Goal: Manage account settings

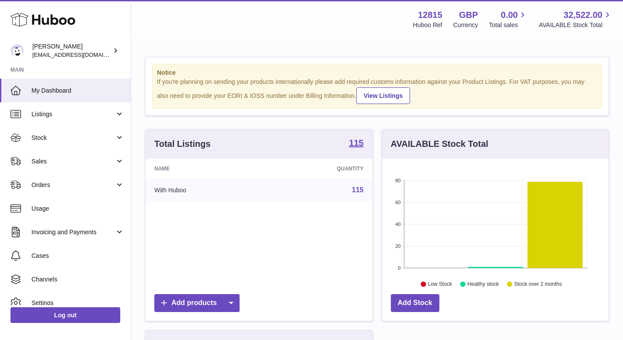
scroll to position [136, 227]
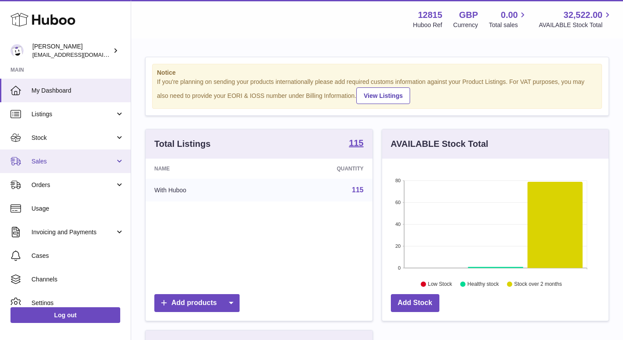
click at [57, 172] on link "Sales" at bounding box center [65, 162] width 131 height 24
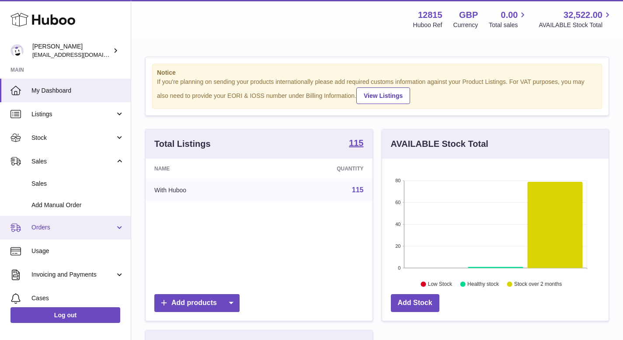
click at [46, 222] on link "Orders" at bounding box center [65, 228] width 131 height 24
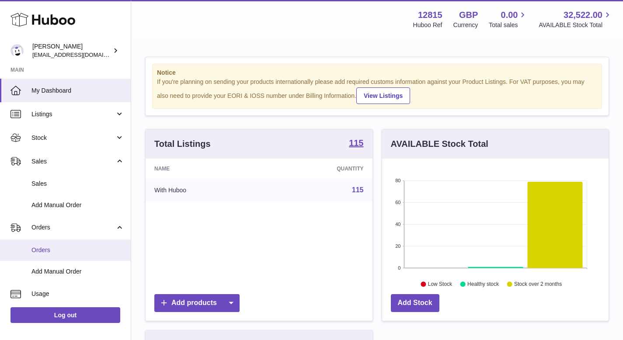
click at [55, 250] on span "Orders" at bounding box center [77, 250] width 93 height 8
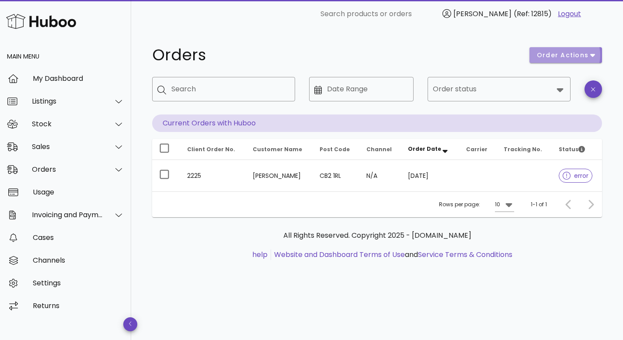
click at [579, 54] on span "order actions" at bounding box center [563, 55] width 52 height 9
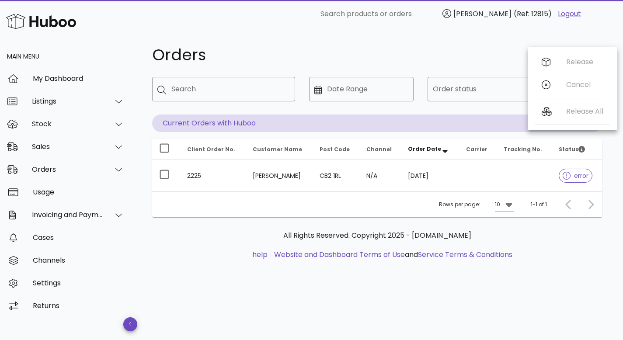
click at [477, 42] on div "Orders order actions ​ Search ​ Date Range ​ Order status Current Orders with H…" at bounding box center [377, 158] width 492 height 260
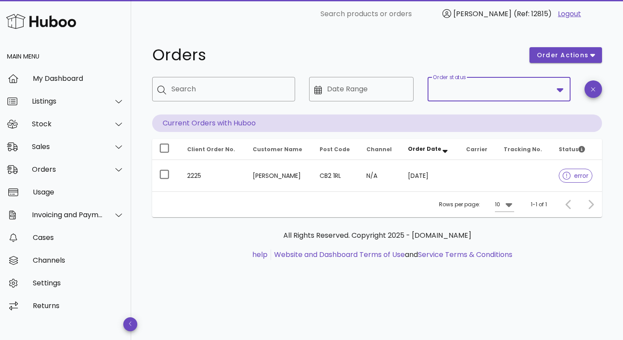
click at [503, 89] on input "Order status" at bounding box center [493, 89] width 120 height 14
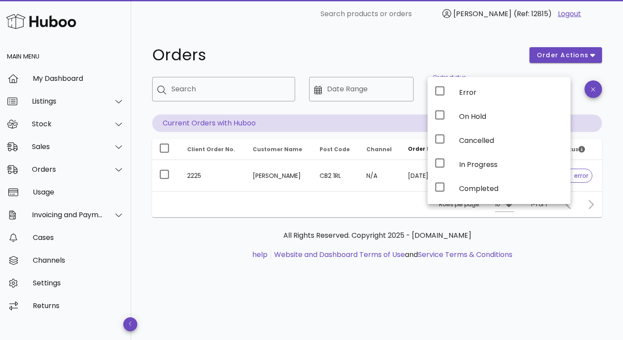
click at [438, 56] on h1 "Orders" at bounding box center [335, 55] width 367 height 16
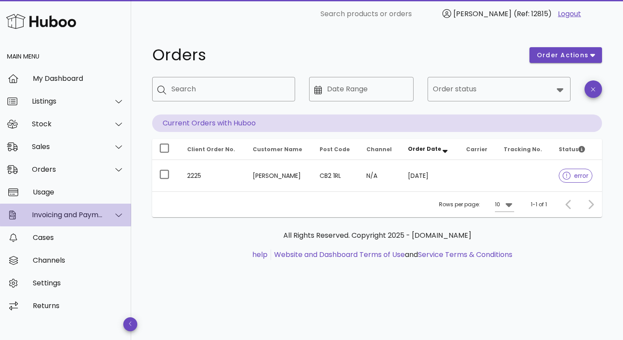
click at [111, 215] on div at bounding box center [113, 215] width 21 height 22
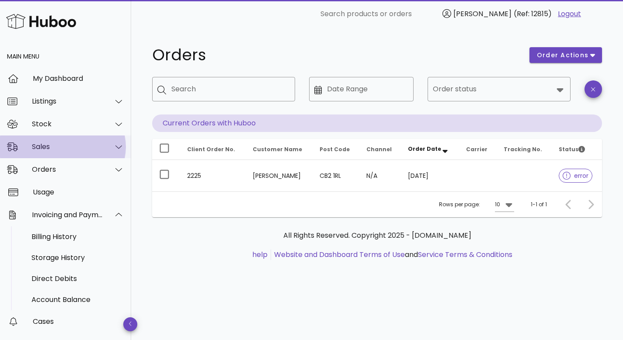
click at [103, 147] on div at bounding box center [113, 147] width 21 height 22
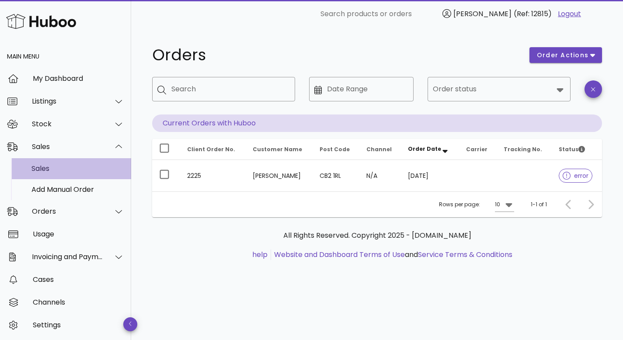
click at [68, 174] on div "Sales" at bounding box center [77, 168] width 93 height 19
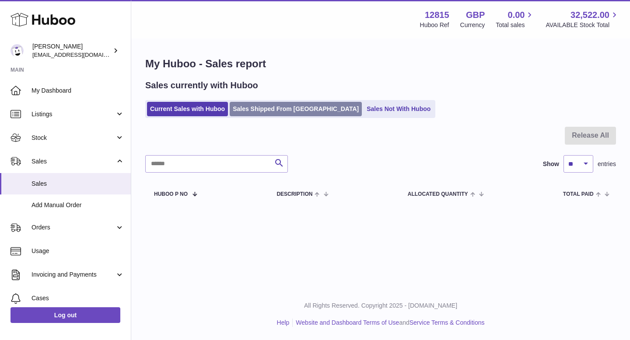
click at [266, 110] on link "Sales Shipped From Huboo" at bounding box center [296, 109] width 132 height 14
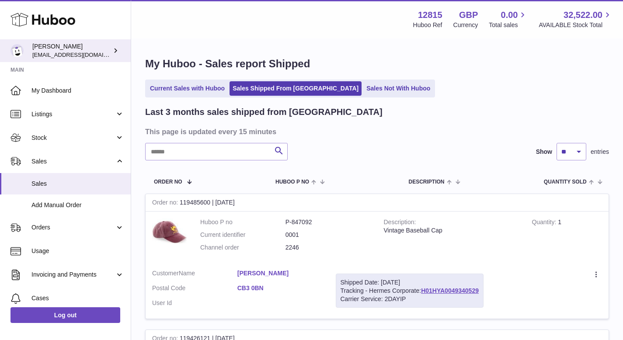
click at [121, 56] on link "James shophawksclub@gmail.com" at bounding box center [65, 50] width 131 height 23
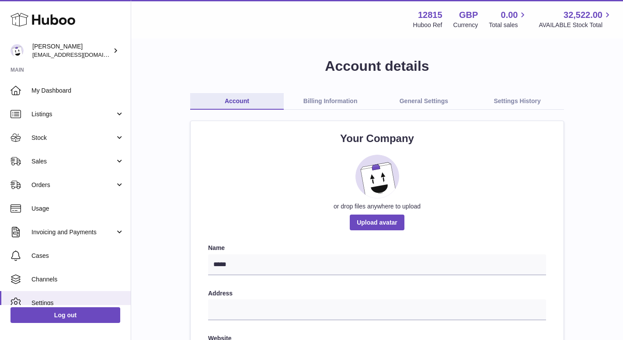
click at [432, 104] on link "General Settings" at bounding box center [424, 101] width 94 height 17
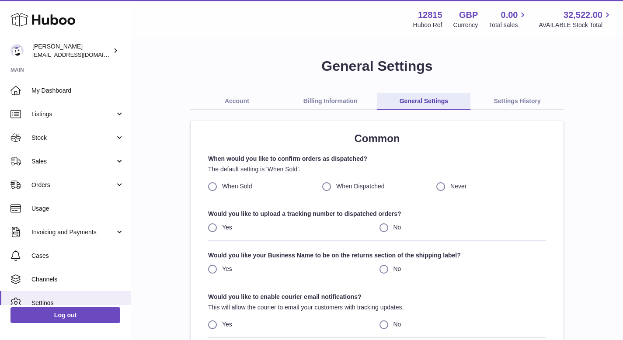
click at [233, 98] on link "Account" at bounding box center [237, 101] width 94 height 17
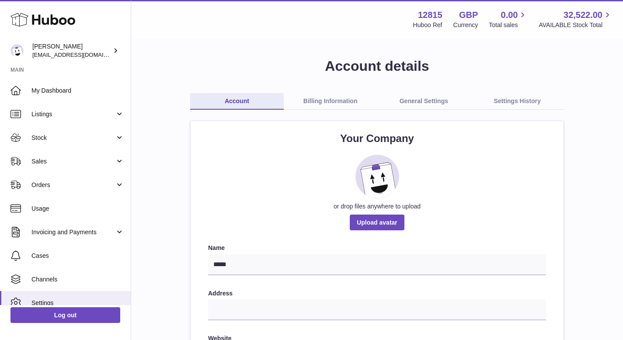
click at [329, 100] on link "Billing Information" at bounding box center [331, 101] width 94 height 17
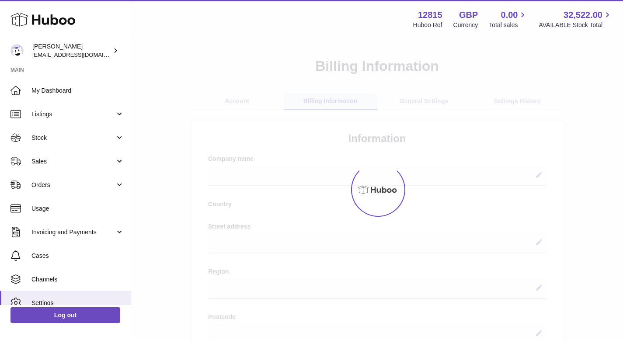
select select
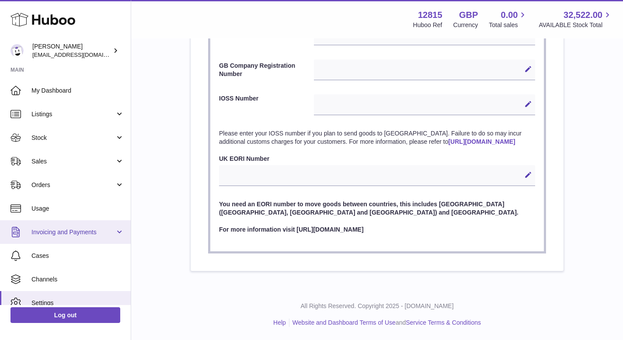
scroll to position [33, 0]
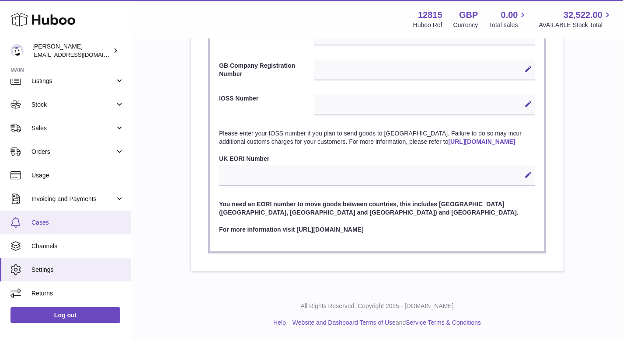
click at [66, 227] on link "Cases" at bounding box center [65, 223] width 131 height 24
